Goal: Task Accomplishment & Management: Use online tool/utility

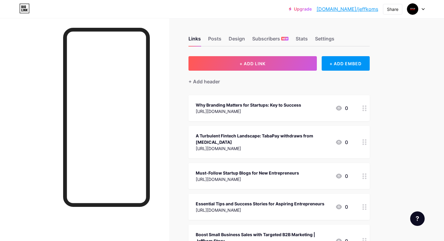
click at [273, 13] on div "Upgrade [DOMAIN_NAME]/[PERSON_NAME]... [DOMAIN_NAME]/[PERSON_NAME] Switch accou…" at bounding box center [222, 9] width 444 height 11
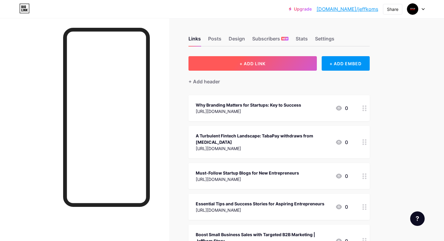
click at [246, 61] on span "+ ADD LINK" at bounding box center [252, 63] width 26 height 5
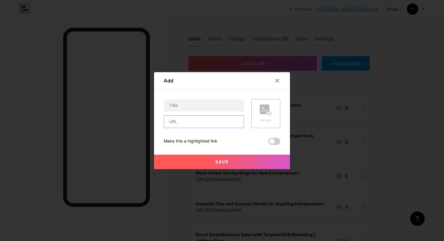
click at [195, 120] on input "text" at bounding box center [204, 122] width 80 height 12
paste input "[URL][DOMAIN_NAME]"
type input "[URL][DOMAIN_NAME]"
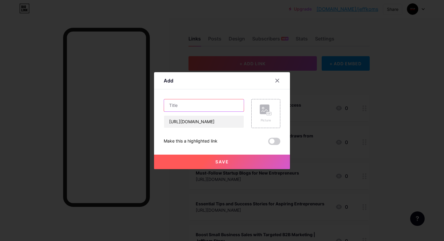
click at [190, 105] on input "text" at bounding box center [204, 105] width 80 height 12
paste input "Cohere Secures $500M Funding, Soars to $6.8B Valuation with Backing from AMD, N…"
type input "Cohere Secures $500M Funding, Soars to $6.8B Valuation with Backing from AMD, N…"
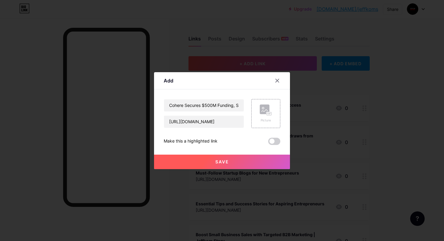
click at [240, 160] on button "Save" at bounding box center [222, 161] width 136 height 14
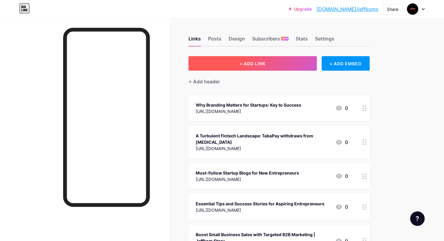
click at [282, 62] on button "+ ADD LINK" at bounding box center [252, 63] width 128 height 14
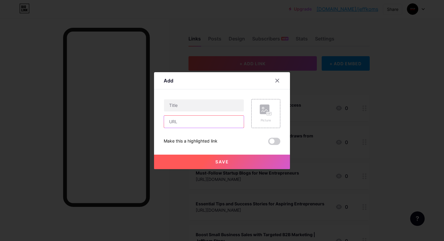
click at [182, 126] on input "text" at bounding box center [204, 122] width 80 height 12
paste input "[URL][DOMAIN_NAME]"
type input "[URL][DOMAIN_NAME]"
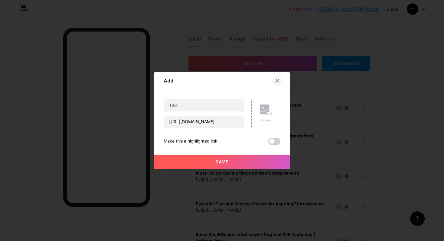
click at [278, 78] on icon at bounding box center [277, 80] width 5 height 5
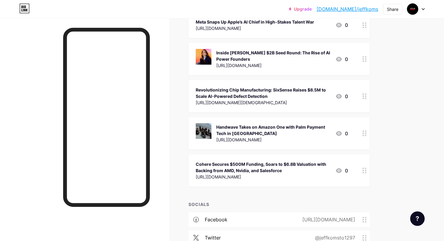
scroll to position [1203, 0]
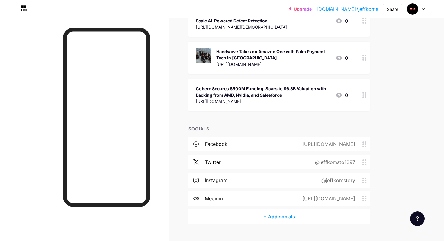
click at [359, 83] on div at bounding box center [364, 95] width 10 height 32
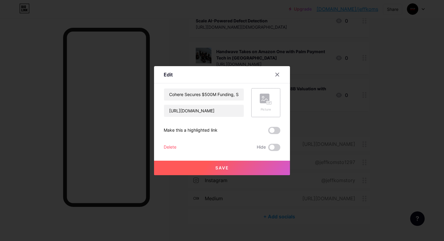
click at [260, 102] on rect at bounding box center [264, 99] width 10 height 10
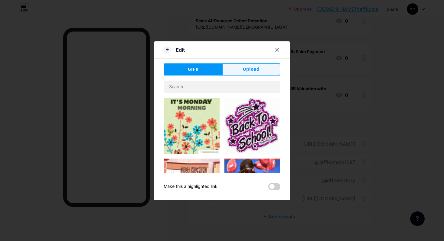
click at [246, 68] on span "Upload" at bounding box center [251, 69] width 17 height 6
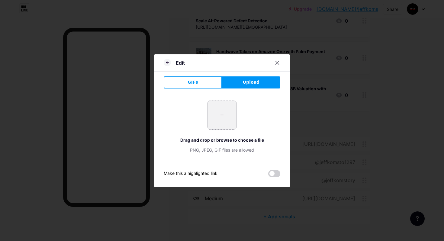
click at [224, 113] on input "file" at bounding box center [222, 115] width 28 height 28
type input "C:\fakepath\Cohere Secures $500M, Hits $6.8B Valuation in Enterprise AI.jpg"
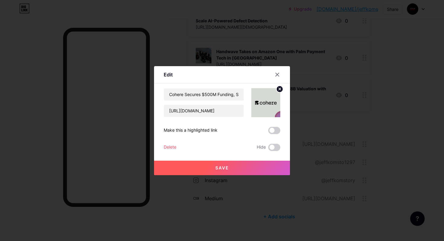
click at [275, 167] on button "Save" at bounding box center [222, 168] width 136 height 14
